Goal: Find specific page/section

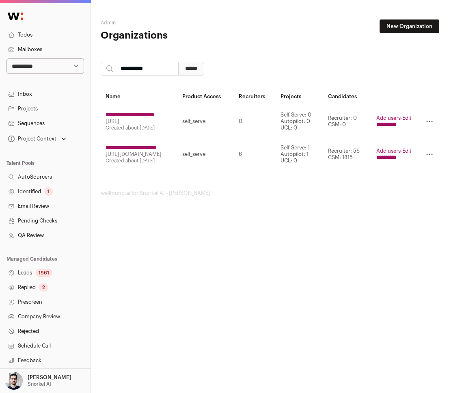
click at [233, 284] on html "**********" at bounding box center [224, 196] width 449 height 393
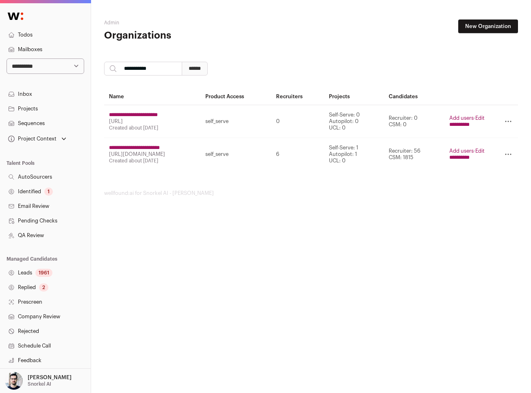
click at [55, 210] on link "Email Review" at bounding box center [45, 206] width 91 height 15
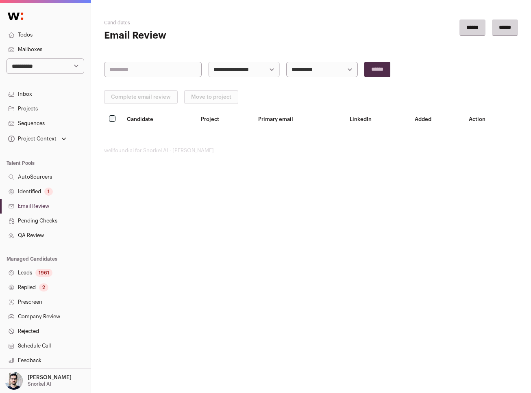
click at [65, 221] on link "Pending Checks" at bounding box center [45, 221] width 91 height 15
